Goal: Entertainment & Leisure: Consume media (video, audio)

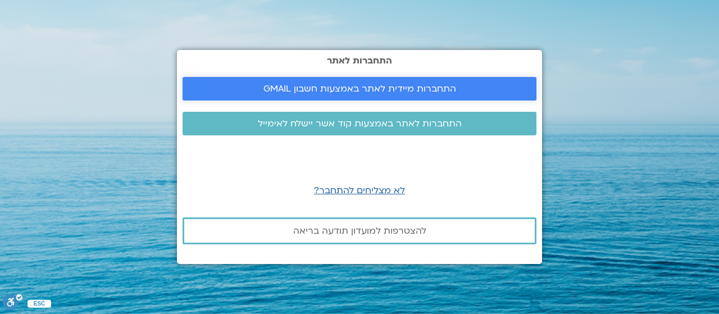
click at [443, 84] on span "התחברות מיידית לאתר באמצעות חשבון GMAIL" at bounding box center [360, 89] width 193 height 10
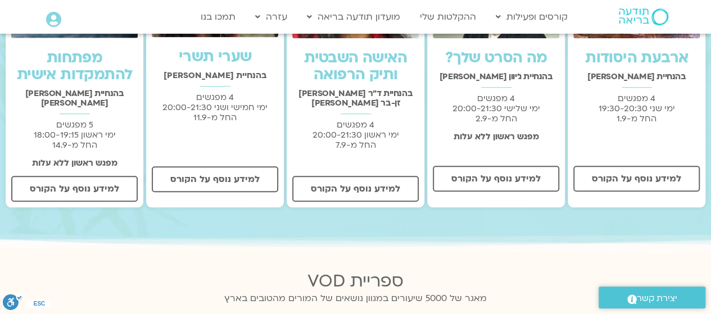
scroll to position [225, 0]
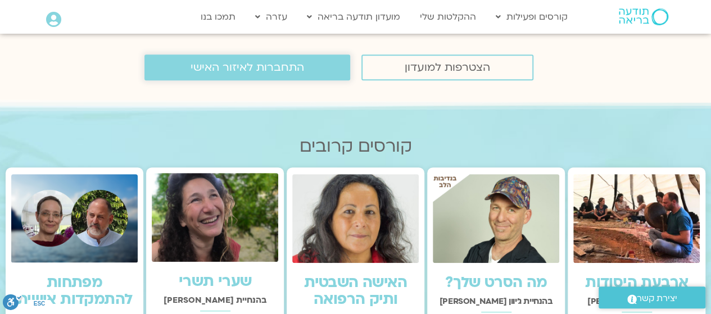
click at [299, 72] on span "התחברות לאיזור האישי" at bounding box center [247, 67] width 114 height 12
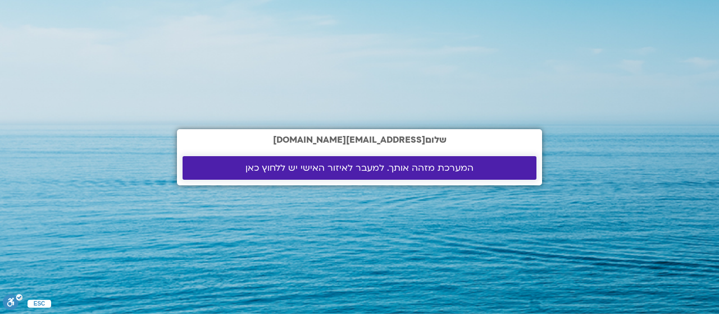
click at [400, 168] on span "המערכת מזהה אותך. למעבר לאיזור האישי יש ללחוץ כאן" at bounding box center [360, 168] width 228 height 10
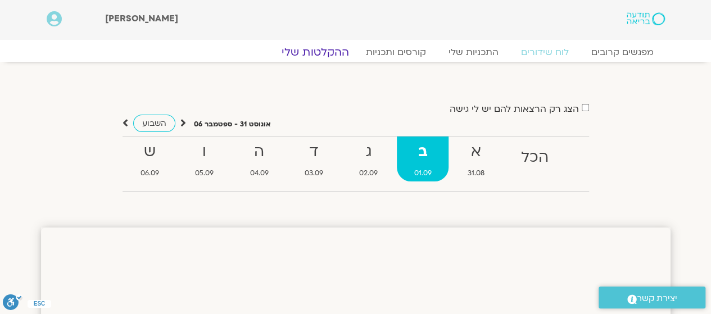
click at [328, 52] on link "ההקלטות שלי" at bounding box center [315, 52] width 94 height 13
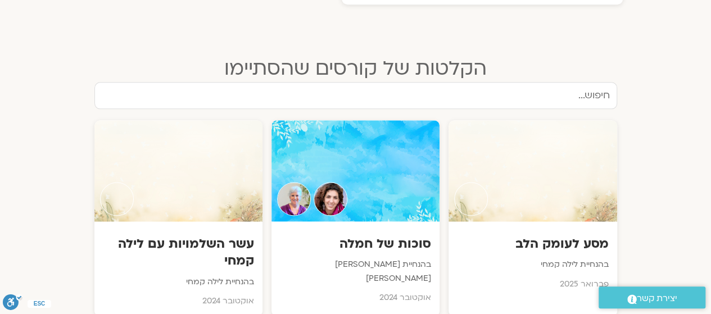
scroll to position [674, 0]
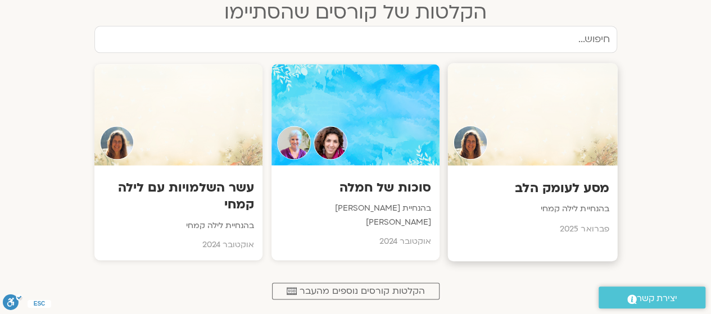
click at [565, 203] on p "בהנחיית לילה קמחי" at bounding box center [532, 209] width 153 height 14
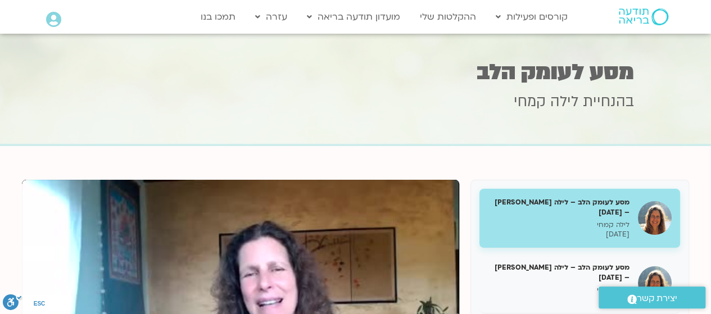
scroll to position [167, 0]
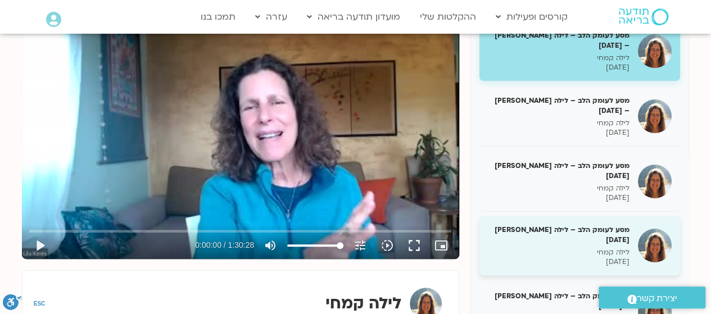
click at [568, 225] on div "מסע לעומק הלב – לילה [PERSON_NAME] [DATE] לילה [PERSON_NAME] [DATE]" at bounding box center [559, 246] width 142 height 42
